Goal: Information Seeking & Learning: Compare options

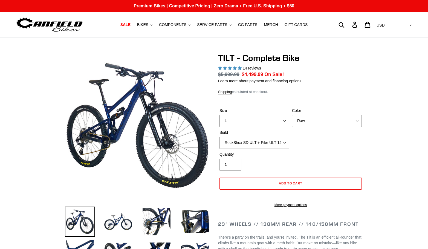
click at [220, 115] on select "S M L" at bounding box center [255, 121] width 70 height 12
select select "highest-rating"
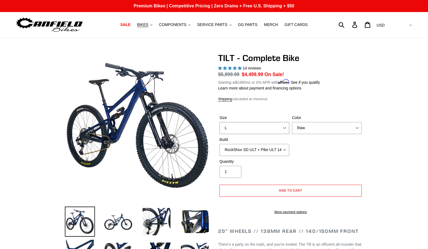
click option "L" at bounding box center [0, 0] width 0 height 0
click at [220, 144] on select "Cane Creek Kitsuma Air + Helm MKII 140 + SRAM GX Cane Creek Kitsuma Air + Helm …" at bounding box center [255, 150] width 70 height 12
click option "RockShox SD ULT + Pike ULT 140 + Shimano XT" at bounding box center [0, 0] width 0 height 0
click at [220, 144] on select "Cane Creek Kitsuma Air + Helm MKII 140 + SRAM GX Cane Creek Kitsuma Air + Helm …" at bounding box center [255, 150] width 70 height 12
click option "RockShox SD ULT + Pike ULT 140 + SRAM XO" at bounding box center [0, 0] width 0 height 0
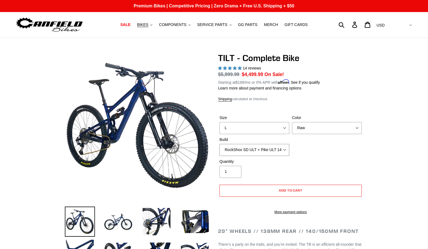
click at [220, 144] on select "Cane Creek Kitsuma Air + Helm MKII 140 + SRAM GX Cane Creek Kitsuma Air + Helm …" at bounding box center [255, 150] width 70 height 12
click option "RockShox SD ULT + Pike ULT 140 + SRAM GX" at bounding box center [0, 0] width 0 height 0
click at [220, 144] on select "Cane Creek Kitsuma Air + Helm MKII 140 + SRAM GX Cane Creek Kitsuma Air + Helm …" at bounding box center [255, 150] width 70 height 12
select select "RockShox SD ULT + Pike ULT 140 + SRAM XO"
click option "RockShox SD ULT + Pike ULT 140 + SRAM XO" at bounding box center [0, 0] width 0 height 0
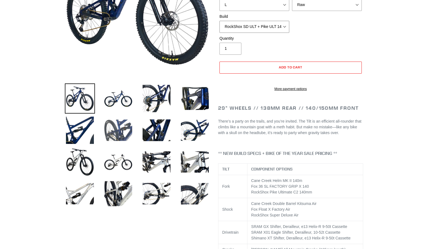
scroll to position [84, 0]
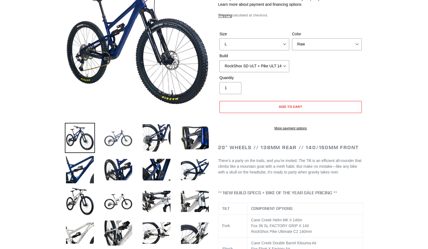
click at [112, 138] on img at bounding box center [118, 138] width 30 height 30
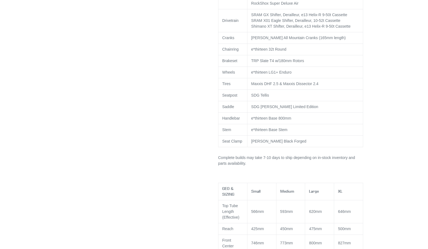
scroll to position [140, 0]
